Goal: Communication & Community: Answer question/provide support

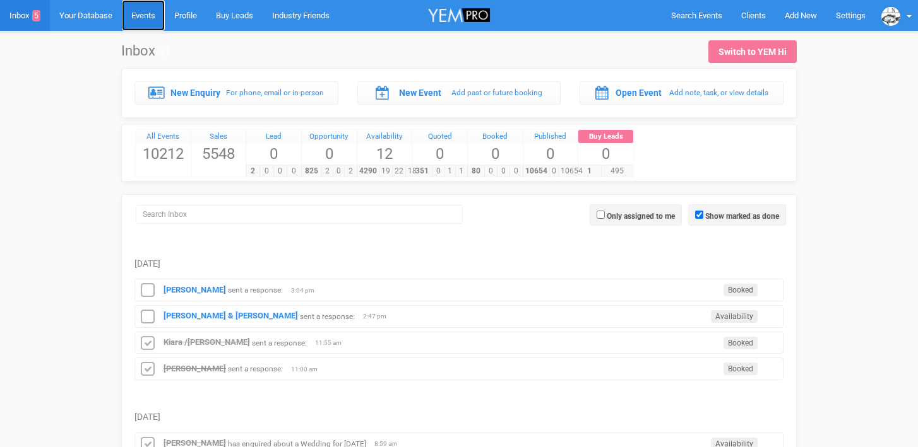
click at [148, 22] on link "Events" at bounding box center [143, 15] width 43 height 31
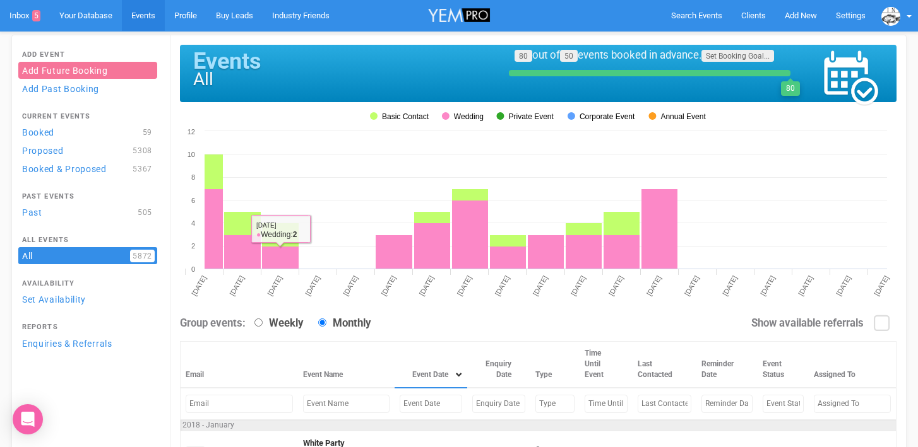
click at [399, 406] on input "text" at bounding box center [430, 404] width 62 height 18
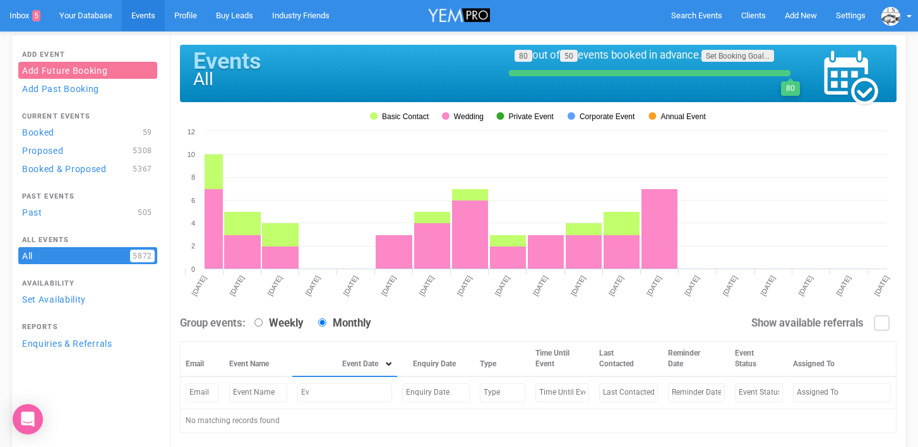
type input "E"
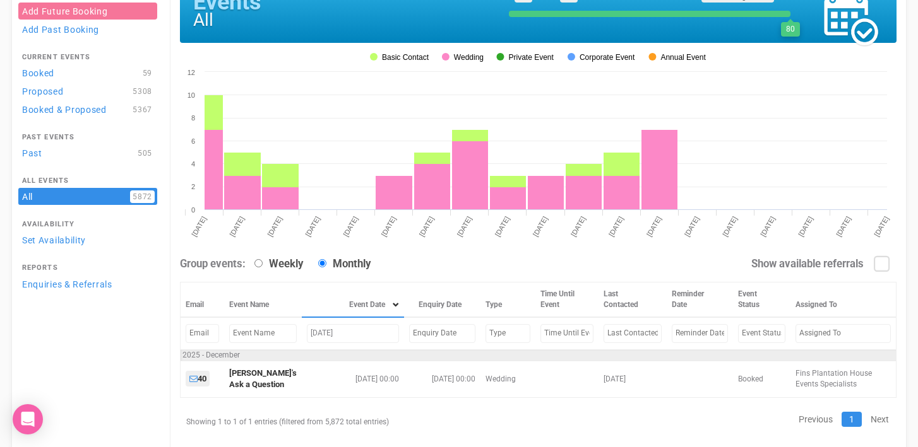
scroll to position [93, 0]
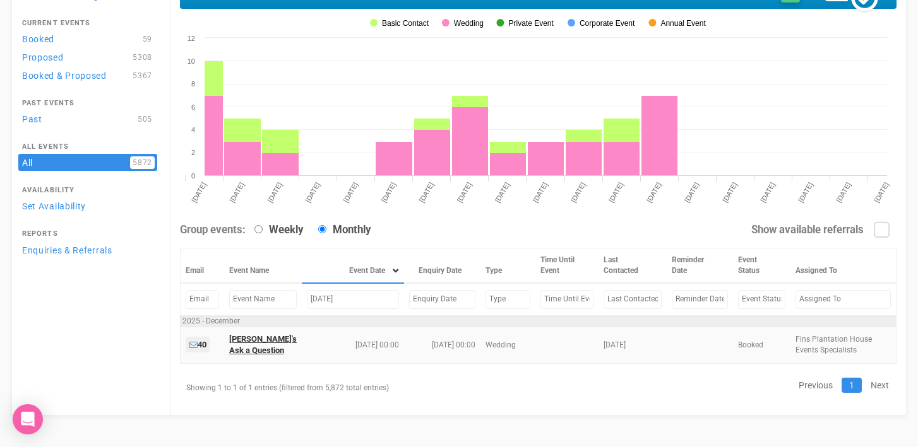
type input "[DATE]"
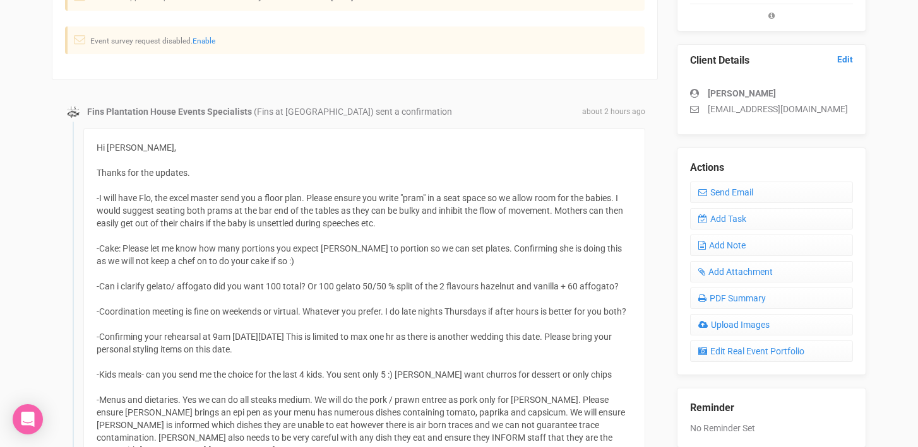
scroll to position [335, 0]
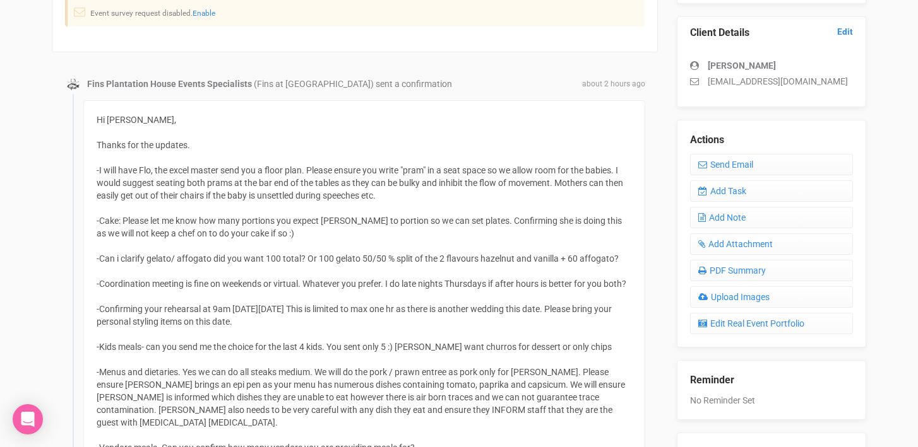
click at [726, 147] on legend "Actions" at bounding box center [771, 140] width 163 height 15
click at [725, 171] on link "Send Email" at bounding box center [771, 164] width 163 height 21
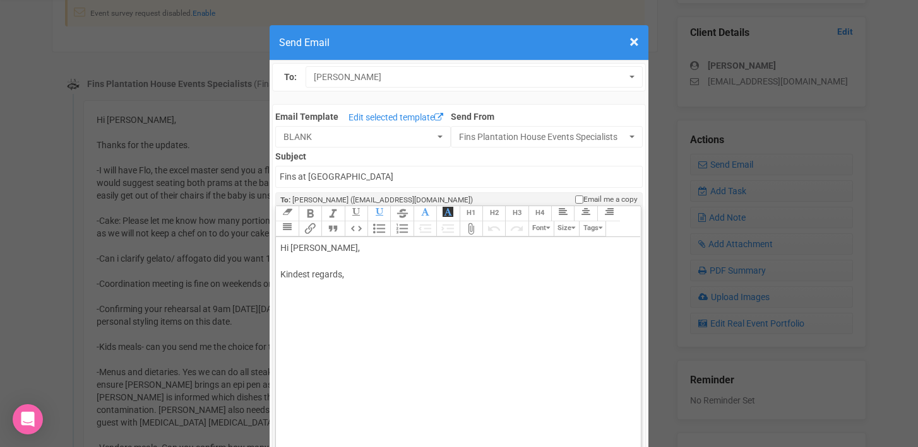
click at [308, 248] on div "Hi Jess, Kindest regards," at bounding box center [455, 275] width 351 height 66
click at [445, 300] on div "Hi Jess, I hope this email finds you well. please find attached a floor plan te…" at bounding box center [455, 301] width 351 height 119
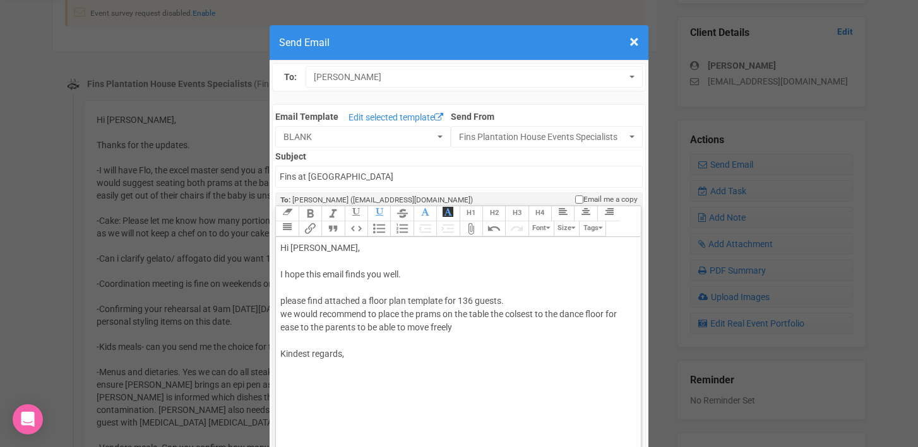
click at [523, 314] on div "Hi Jess, I hope this email finds you well. please find attached a floor plan te…" at bounding box center [455, 315] width 351 height 146
click at [461, 329] on div "Hi Jess, I hope this email finds you well. please find attached a floor plan te…" at bounding box center [455, 315] width 351 height 146
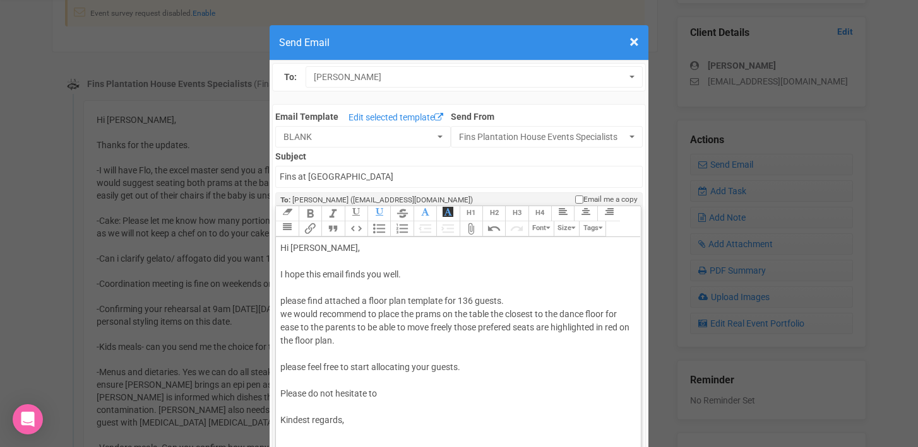
click at [505, 329] on div "Hi Jess, I hope this email finds you well. please find attached a floor plan te…" at bounding box center [455, 348] width 351 height 212
click at [504, 344] on div "Hi Jess, I hope this email finds you well. please find attached a floor plan te…" at bounding box center [455, 348] width 351 height 212
drag, startPoint x: 612, startPoint y: 329, endPoint x: 625, endPoint y: 327, distance: 14.0
click at [625, 327] on div "Hi Jess, I hope this email finds you well. please find attached a floor plan te…" at bounding box center [455, 348] width 351 height 212
drag, startPoint x: 444, startPoint y: 317, endPoint x: 507, endPoint y: 311, distance: 62.7
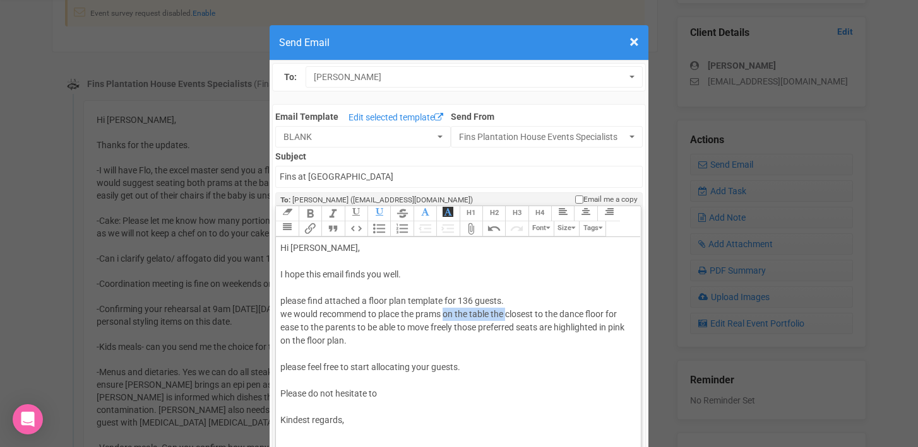
click at [507, 311] on div "Hi Jess, I hope this email finds you well. please find attached a floor plan te…" at bounding box center [455, 348] width 351 height 212
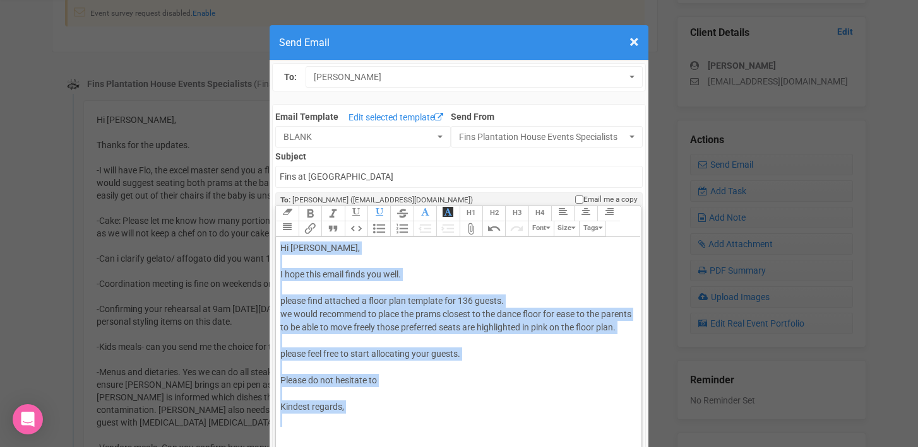
copy div "Hi Jess, I hope this email finds you well. please find attached a floor plan te…"
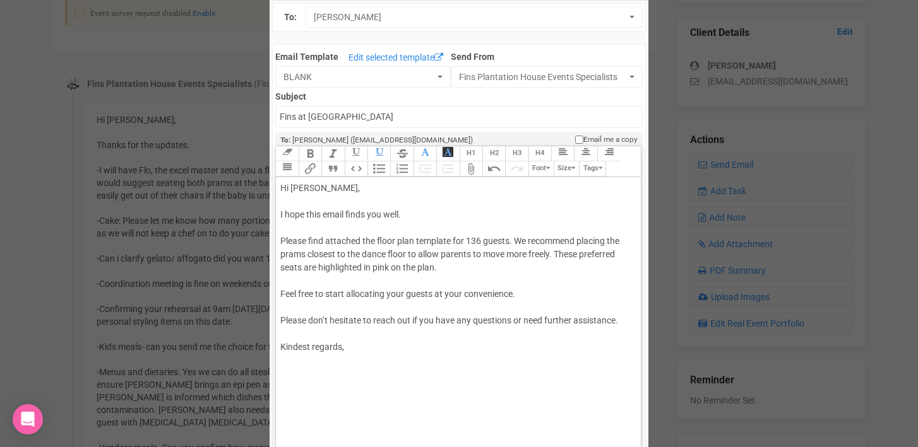
scroll to position [67, 0]
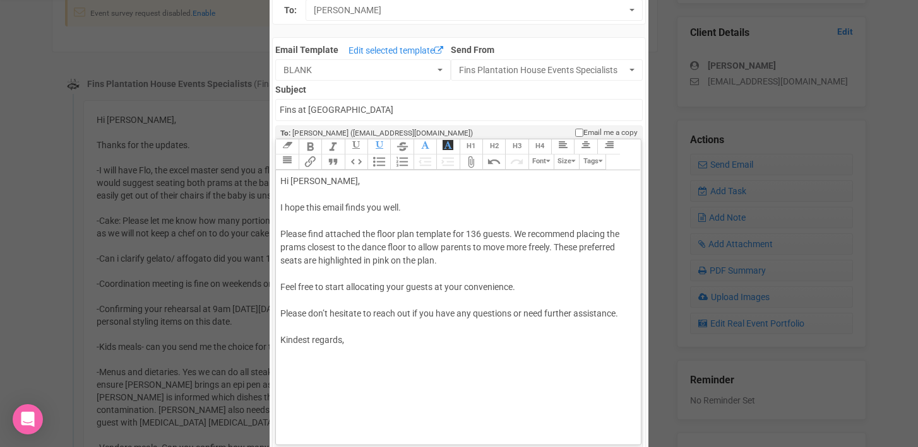
click at [516, 234] on div "Hi Jess, I hope this email finds you well. Please find attached the floor plan …" at bounding box center [455, 261] width 351 height 172
click at [295, 247] on div "Hi Jess, I hope this email finds you well. Please find attached the floor plan …" at bounding box center [455, 261] width 351 height 172
click at [427, 247] on div "Hi Jess, I hope this email finds you well. Please find attached the floor plan …" at bounding box center [455, 261] width 351 height 172
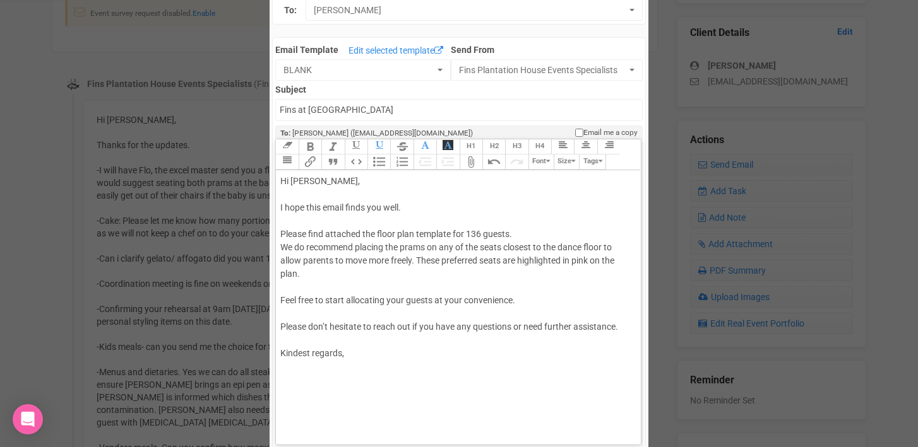
click at [535, 246] on div "Hi Jess, I hope this email finds you well. Please find attached the floor plan …" at bounding box center [455, 268] width 351 height 186
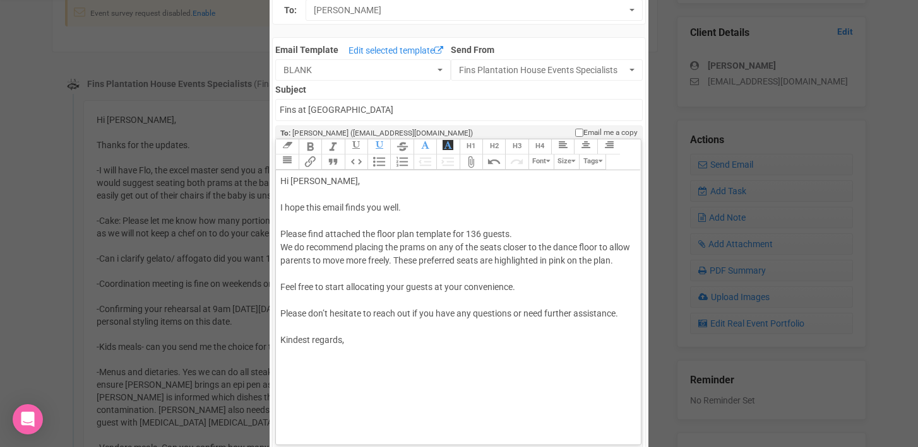
click at [576, 260] on div "Hi Jess, I hope this email finds you well. Please find attached the floor plan …" at bounding box center [455, 261] width 351 height 172
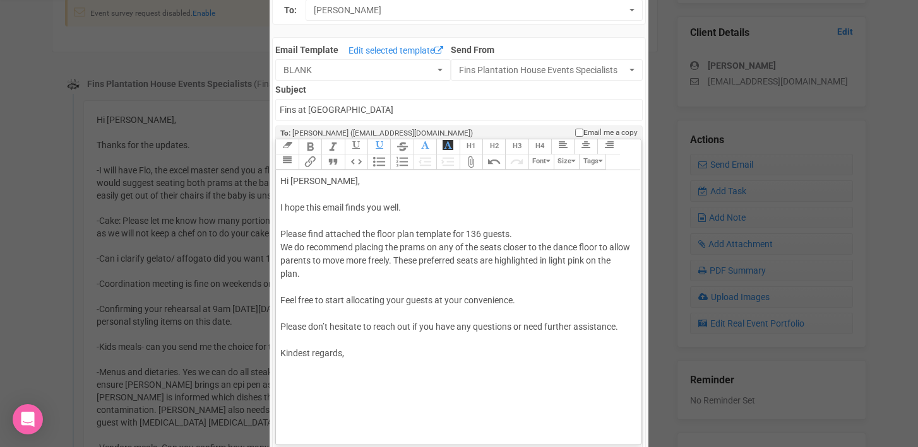
click at [309, 352] on div "Hi Jess, I hope this email finds you well. Please find attached the floor plan …" at bounding box center [455, 268] width 351 height 186
click at [342, 357] on div "Hi Jess, I hope this email finds you well. Please find attached the floor plan …" at bounding box center [455, 268] width 351 height 186
type trix-editor "<div>Hi Jess,<br><br>I hope this email finds you well.<br><br>Please find attac…"
click at [292, 287] on div "Hi Jess, I hope this email finds you well. Please find attached the floor plan …" at bounding box center [455, 287] width 351 height 225
click at [281, 107] on input "Fins at plantation house" at bounding box center [458, 110] width 367 height 22
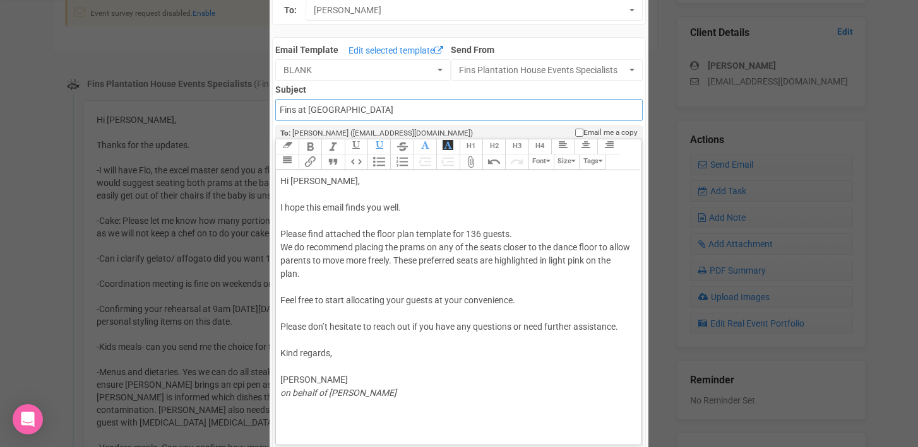
type input "Fins at Plantation House - Floor Plan template"
click at [472, 163] on button "Attach Files" at bounding box center [470, 162] width 23 height 15
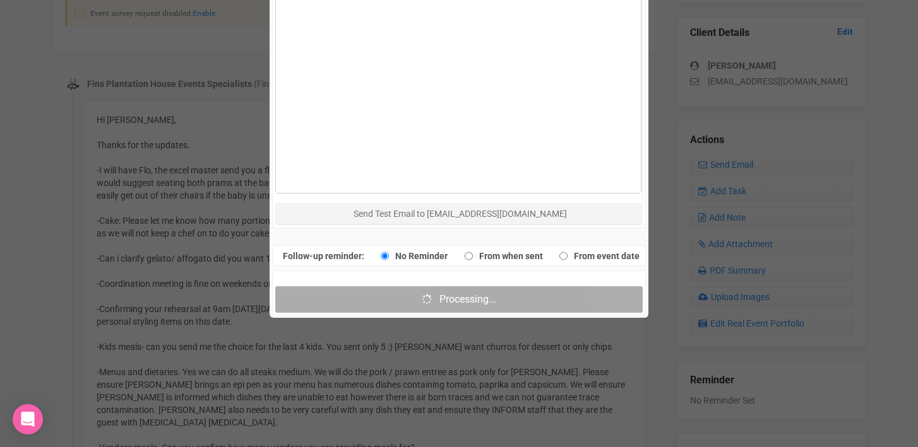
scroll to position [704, 0]
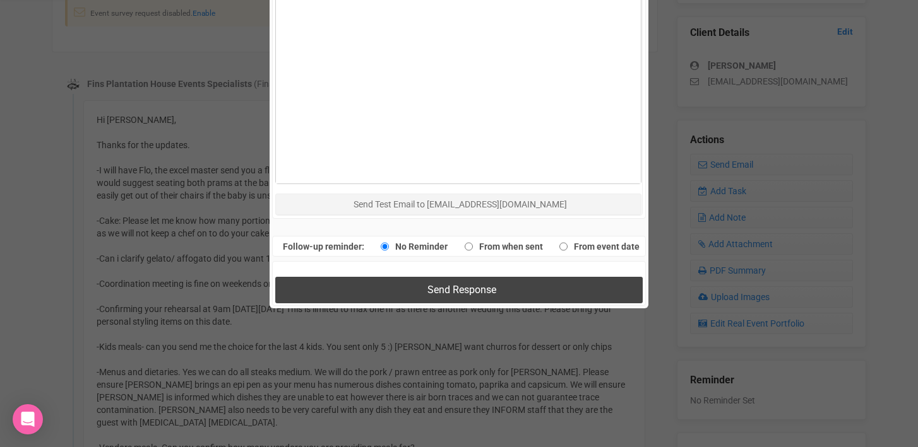
click at [447, 288] on span "Send Response" at bounding box center [461, 290] width 69 height 12
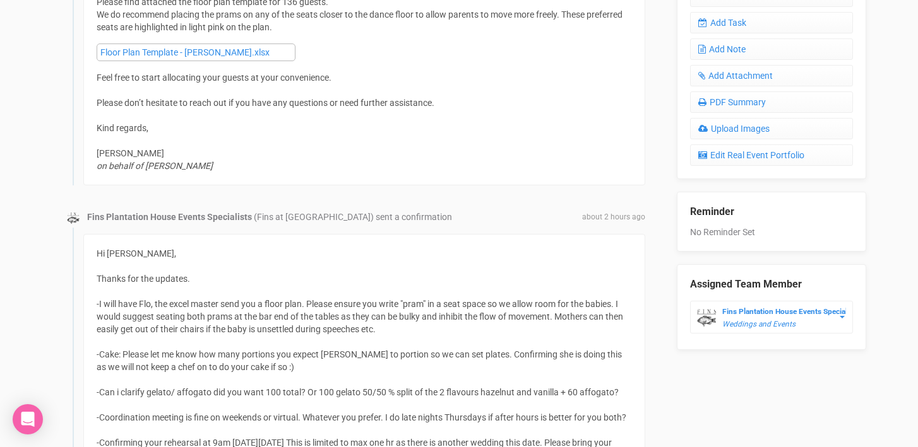
scroll to position [608, 0]
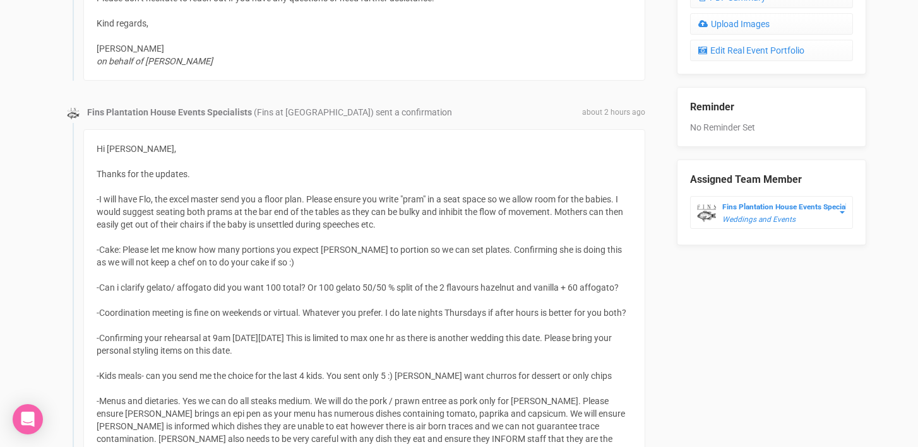
click at [393, 254] on span "Thanks for the updates. -I will have Flo, the excel master send you a floor pla…" at bounding box center [361, 420] width 529 height 502
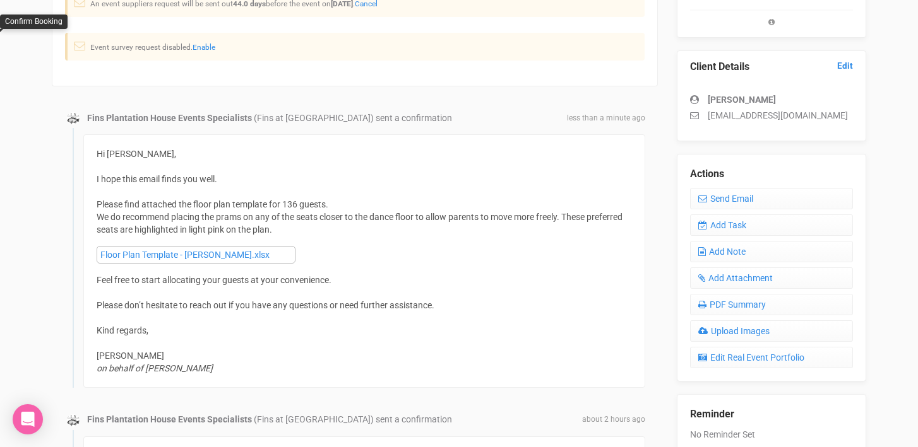
scroll to position [381, 0]
